Goal: Task Accomplishment & Management: Use online tool/utility

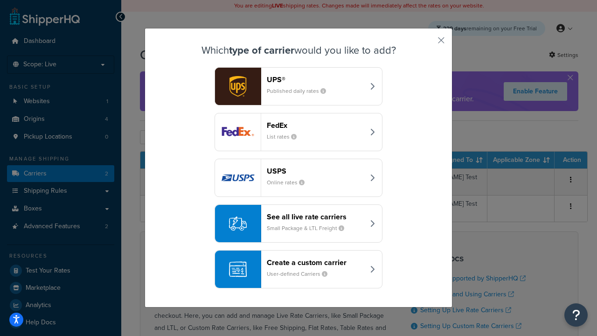
click at [299, 269] on div "Create a custom carrier User-defined Carriers" at bounding box center [316, 269] width 98 height 22
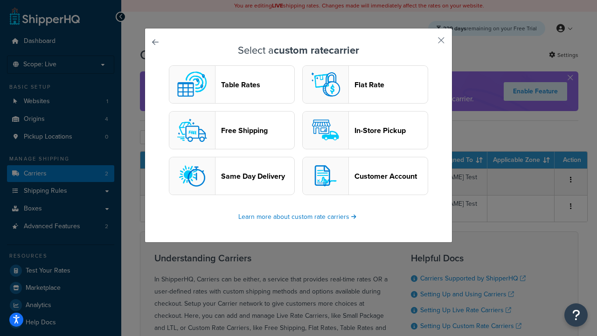
click at [232, 84] on header "Table Rates" at bounding box center [257, 84] width 73 height 9
